Goal: Task Accomplishment & Management: Use online tool/utility

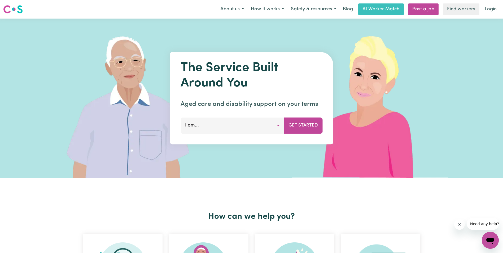
click at [245, 116] on div "The Service Built Around You Aged care and disability support on your terms I a…" at bounding box center [251, 98] width 163 height 92
click at [245, 121] on button "I am..." at bounding box center [233, 126] width 104 height 16
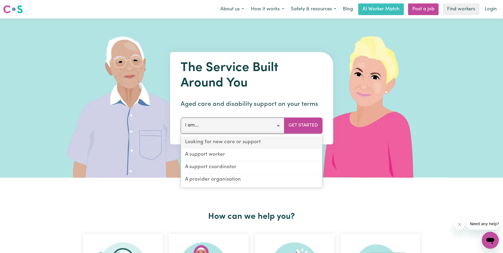
click at [231, 147] on link "Looking for new care or support" at bounding box center [251, 142] width 141 height 12
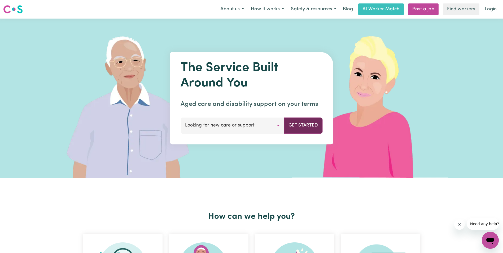
click at [316, 122] on button "Get Started" at bounding box center [303, 126] width 38 height 16
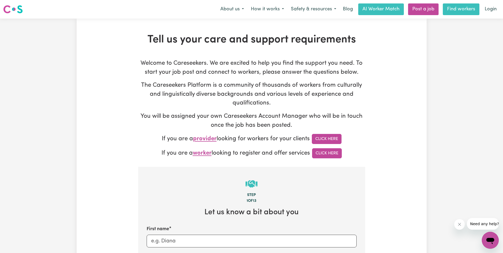
click at [470, 9] on link "Find workers" at bounding box center [461, 9] width 37 height 12
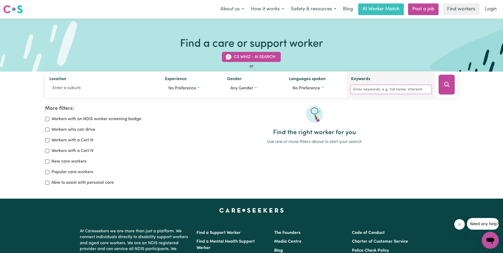
click at [380, 89] on input "Keywords" at bounding box center [391, 89] width 80 height 8
type input "cleaning"
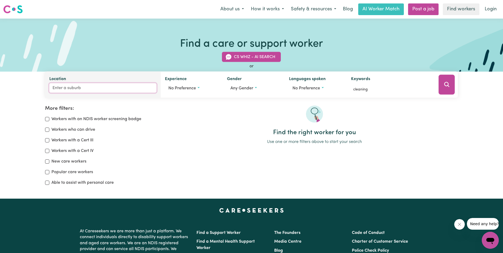
click at [123, 89] on input "Location" at bounding box center [102, 88] width 107 height 10
type input "dicky beach"
type input "[GEOGRAPHIC_DATA], [GEOGRAPHIC_DATA], 4551"
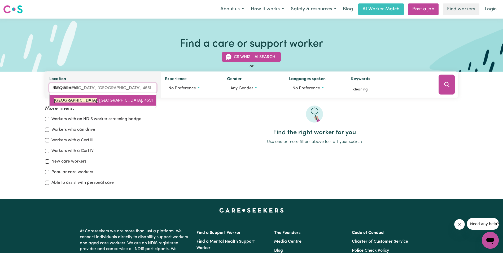
click at [93, 102] on span "[GEOGRAPHIC_DATA] , [GEOGRAPHIC_DATA], 4551" at bounding box center [103, 100] width 99 height 4
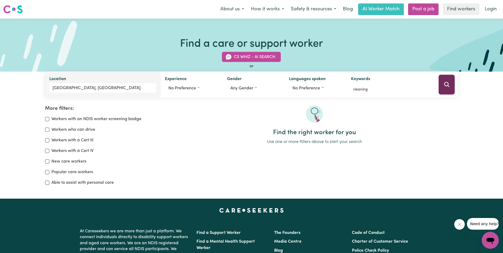
click at [444, 82] on icon "Search" at bounding box center [447, 84] width 6 height 6
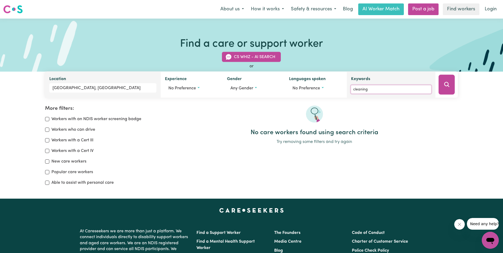
click at [379, 88] on input "cleaning" at bounding box center [391, 89] width 80 height 8
drag, startPoint x: 378, startPoint y: 88, endPoint x: 347, endPoint y: 88, distance: 31.0
click at [347, 88] on div "Keywords cleaning" at bounding box center [391, 85] width 89 height 26
click at [445, 88] on icon "Search" at bounding box center [447, 84] width 6 height 6
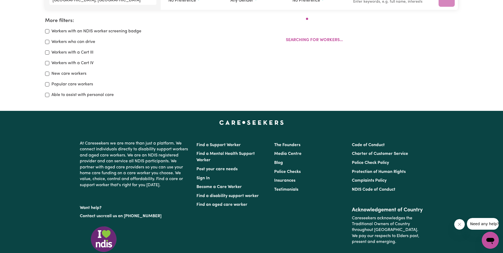
scroll to position [89, 0]
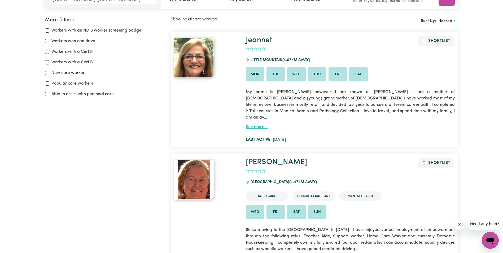
click at [265, 125] on link "See more..." at bounding box center [257, 127] width 22 height 4
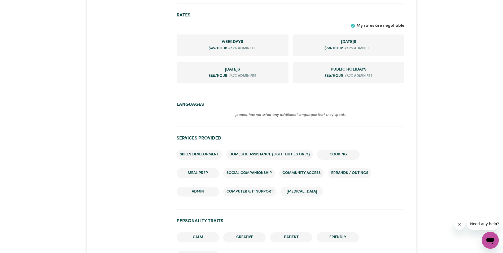
scroll to position [318, 0]
